Goal: Task Accomplishment & Management: Manage account settings

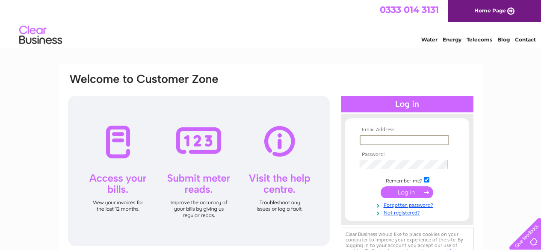
click at [391, 140] on input "text" at bounding box center [403, 140] width 89 height 10
type input "misslouiseallan@gmail.com"
click at [380, 186] on input "submit" at bounding box center [406, 192] width 53 height 12
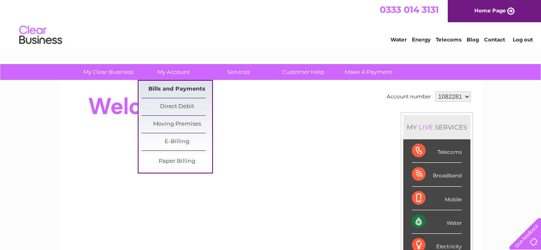
click at [183, 87] on link "Bills and Payments" at bounding box center [176, 89] width 71 height 17
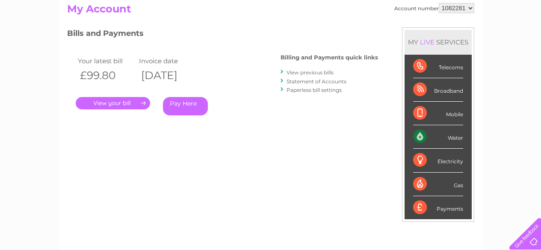
scroll to position [95, 0]
click at [300, 71] on link "View previous bills" at bounding box center [309, 72] width 47 height 6
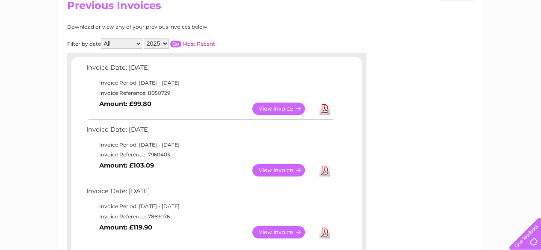
scroll to position [99, 0]
